Goal: Task Accomplishment & Management: Complete application form

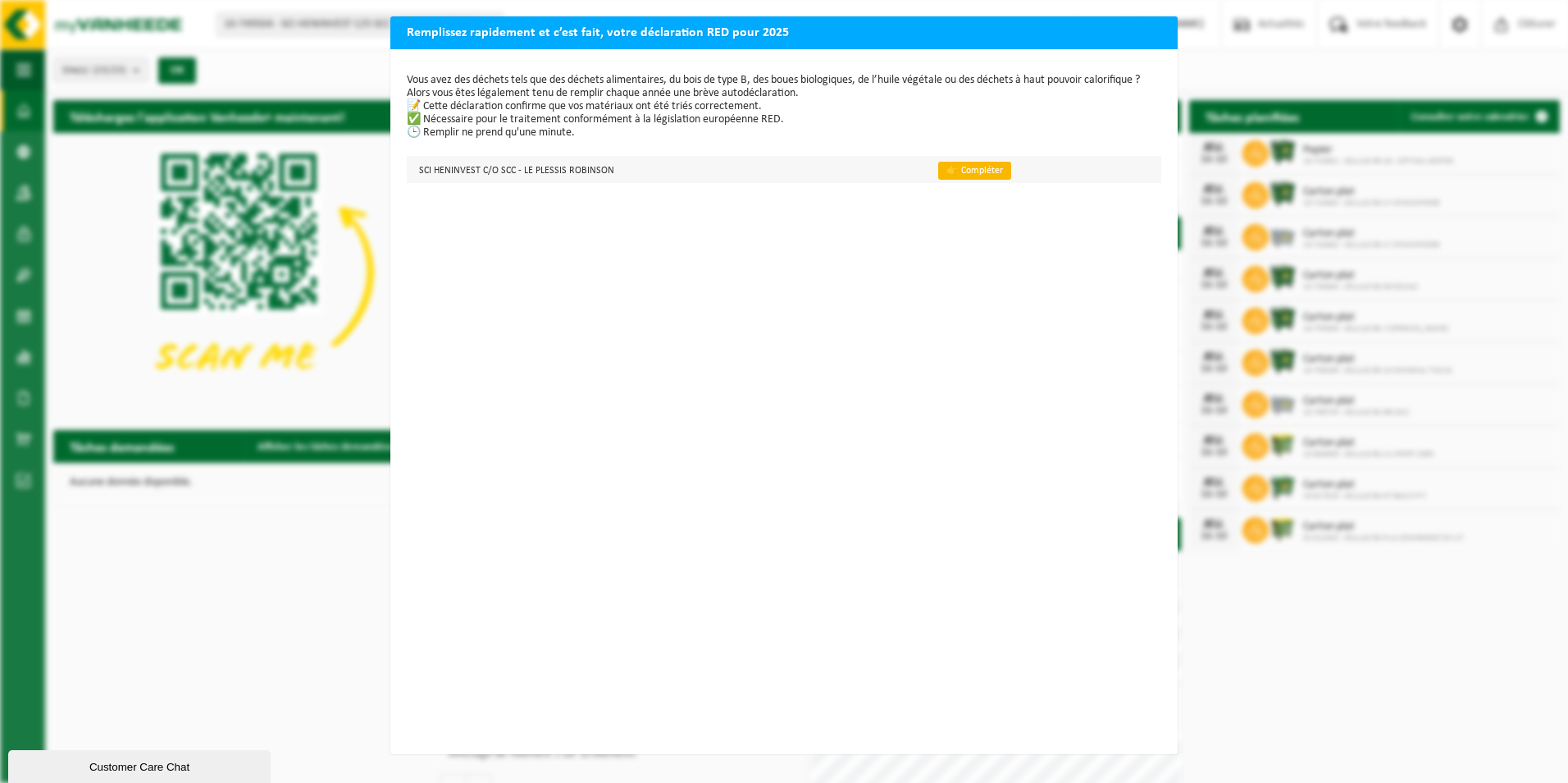
click at [951, 171] on link "👉 Compléter" at bounding box center [974, 170] width 73 height 18
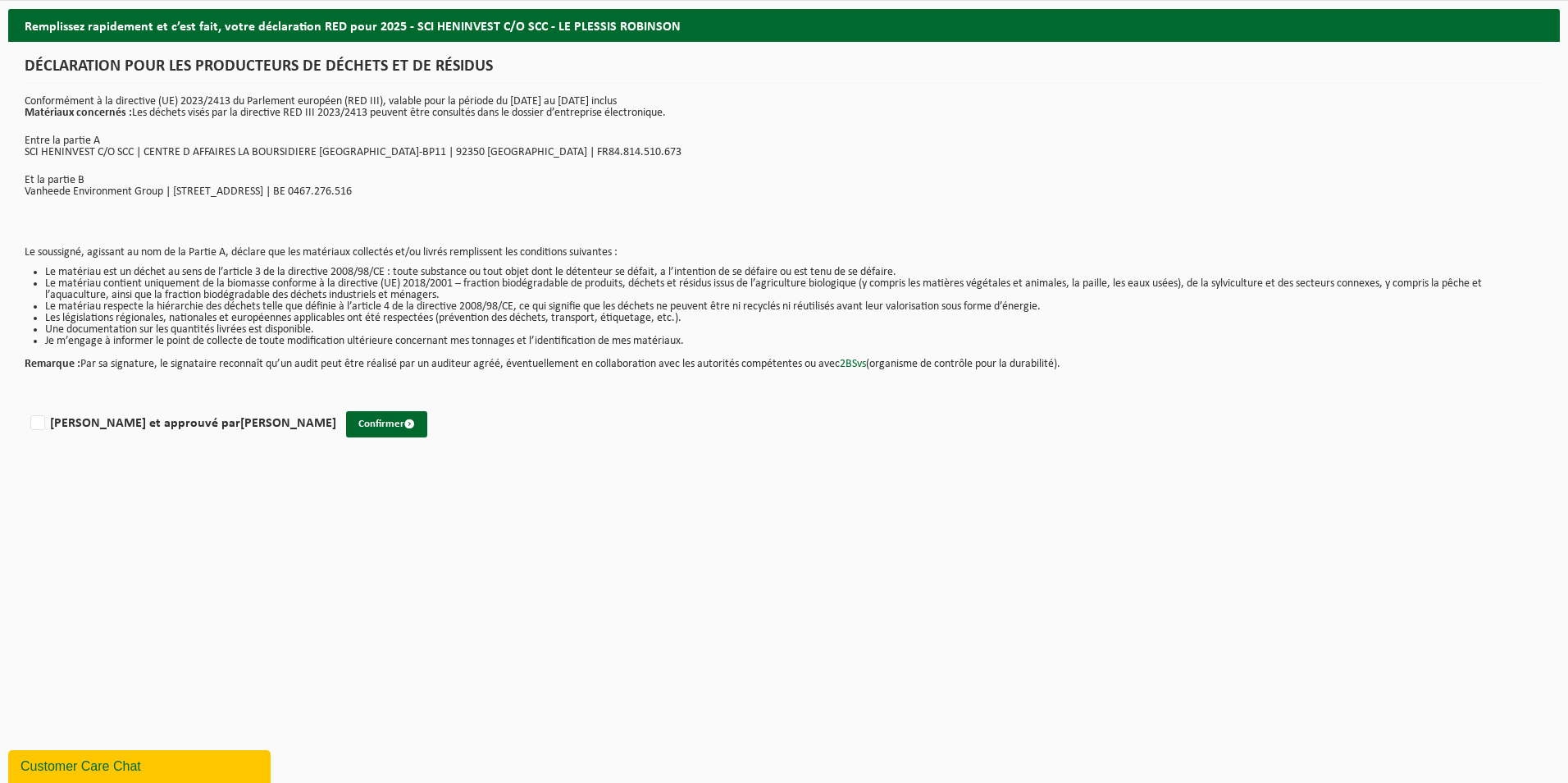
click at [1398, 607] on html "Site: 10-749504 - SCI HENINVEST C/O SCC - LE PLESSIS ROBINSON 02-011740 - CELLU…" at bounding box center [784, 392] width 1568 height 783
